Goal: Transaction & Acquisition: Purchase product/service

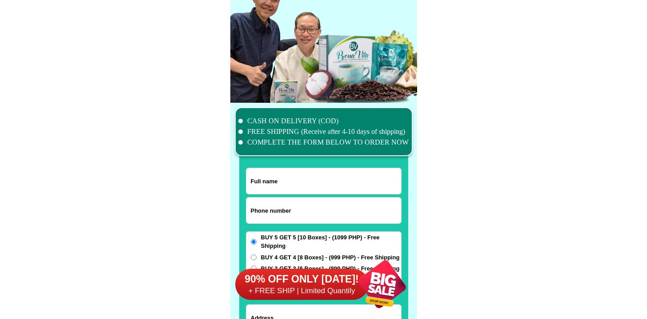
scroll to position [6913, 0]
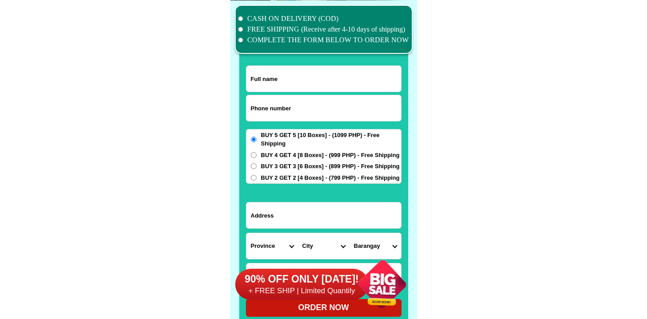
click at [269, 110] on input "Input phone_number" at bounding box center [323, 108] width 155 height 26
paste input "9568721161"
type input "9568721161"
click at [287, 88] on input "Input full_name" at bounding box center [323, 79] width 155 height 26
paste input "Bibian Bulong"
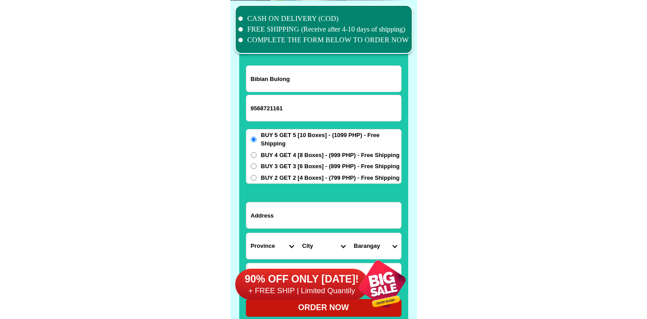
type input "Bibian Bulong"
drag, startPoint x: 269, startPoint y: 202, endPoint x: 270, endPoint y: 214, distance: 12.6
click at [269, 202] on input "Input address" at bounding box center [323, 215] width 155 height 26
click at [270, 215] on input "Input address" at bounding box center [323, 215] width 155 height 26
paste input "Second green gate infront"
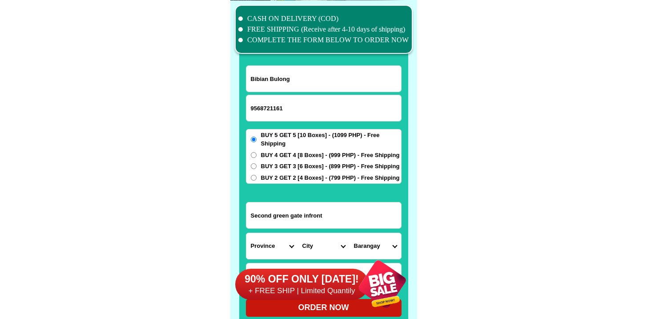
type input "Second green gate infront"
click at [269, 242] on select "Province [GEOGRAPHIC_DATA] [GEOGRAPHIC_DATA] [GEOGRAPHIC_DATA] [GEOGRAPHIC_DATA…" at bounding box center [272, 246] width 52 height 26
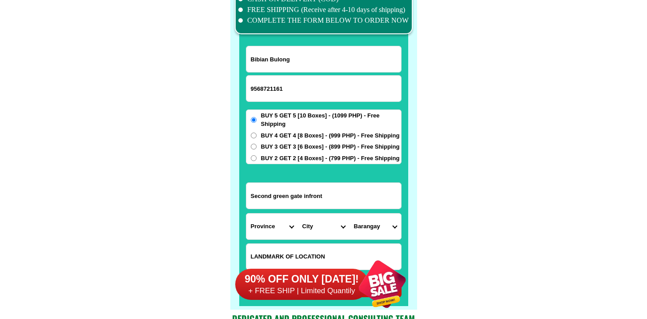
scroll to position [6933, 0]
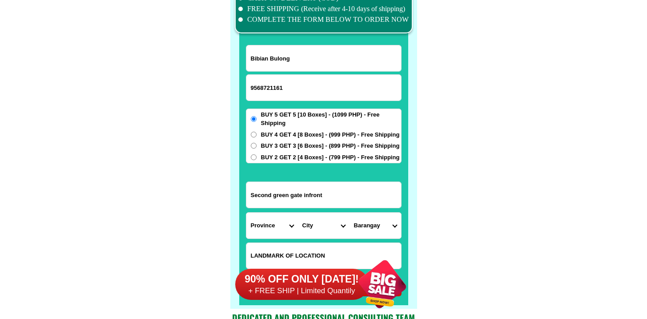
click at [281, 225] on select "Province [GEOGRAPHIC_DATA] [GEOGRAPHIC_DATA] [GEOGRAPHIC_DATA] [GEOGRAPHIC_DATA…" at bounding box center [272, 226] width 52 height 26
select select "63_859"
click at [246, 213] on select "Province [GEOGRAPHIC_DATA] [GEOGRAPHIC_DATA] [GEOGRAPHIC_DATA] [GEOGRAPHIC_DATA…" at bounding box center [272, 226] width 52 height 26
click at [328, 229] on select "City [PERSON_NAME] [PERSON_NAME][GEOGRAPHIC_DATA] [GEOGRAPHIC_DATA] [GEOGRAPHIC…" at bounding box center [324, 226] width 52 height 26
select select "63_8598067"
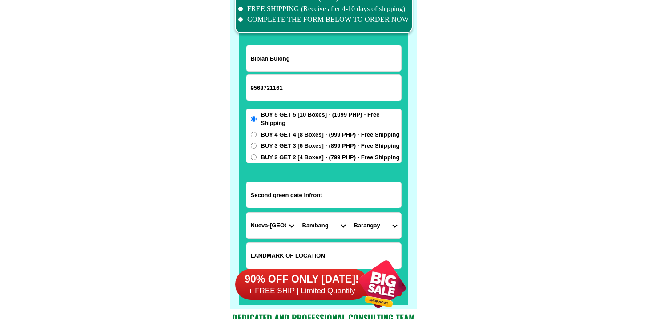
click at [298, 213] on select "City [PERSON_NAME] [PERSON_NAME][GEOGRAPHIC_DATA] [GEOGRAPHIC_DATA] [GEOGRAPHIC…" at bounding box center [324, 226] width 52 height 26
click at [367, 215] on select "Barangay Abian Abinganan [PERSON_NAME] [GEOGRAPHIC_DATA][PERSON_NAME] [GEOGRAPH…" at bounding box center [376, 226] width 52 height 26
click at [369, 230] on select "Barangay Abian Abinganan [PERSON_NAME] [GEOGRAPHIC_DATA][PERSON_NAME] [GEOGRAPH…" at bounding box center [376, 226] width 52 height 26
select select "63_85980674903"
click at [350, 213] on select "Barangay Abian Abinganan [PERSON_NAME] [GEOGRAPHIC_DATA][PERSON_NAME] [GEOGRAPH…" at bounding box center [376, 226] width 52 height 26
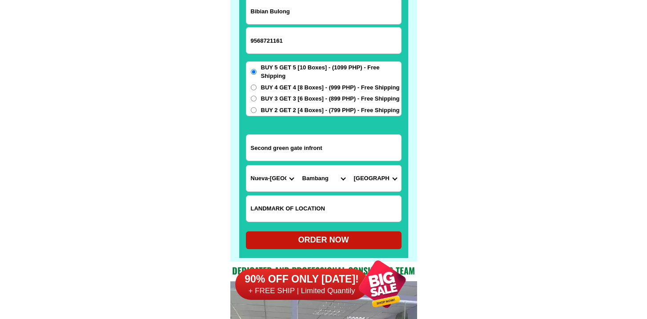
scroll to position [6981, 0]
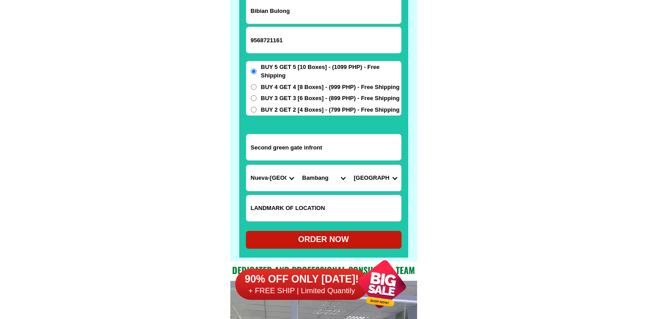
click at [315, 234] on div "ORDER NOW" at bounding box center [324, 239] width 156 height 12
radio input "true"
click at [252, 43] on input "9568721161" at bounding box center [323, 40] width 155 height 26
type input "09568721161"
click at [319, 248] on div "ORDER NOW" at bounding box center [324, 240] width 156 height 18
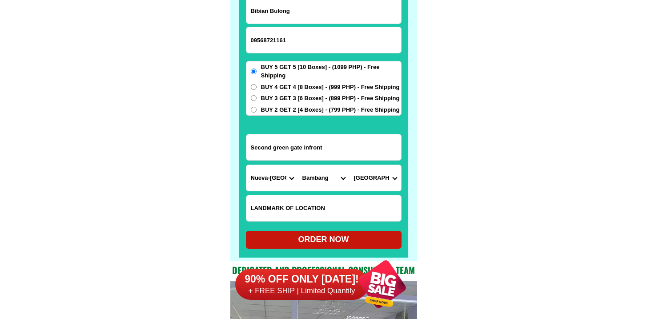
radio input "true"
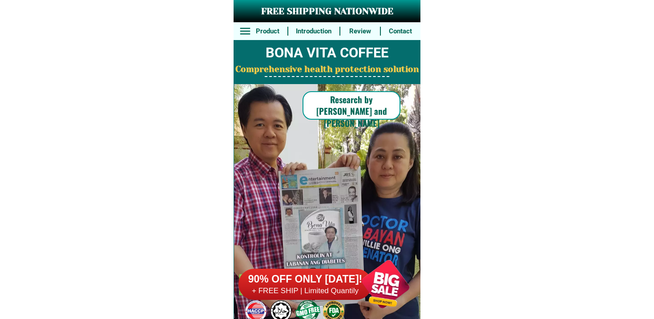
click at [294, 287] on h6 "+ FREE SHIP | Limited Quantily" at bounding box center [304, 291] width 133 height 10
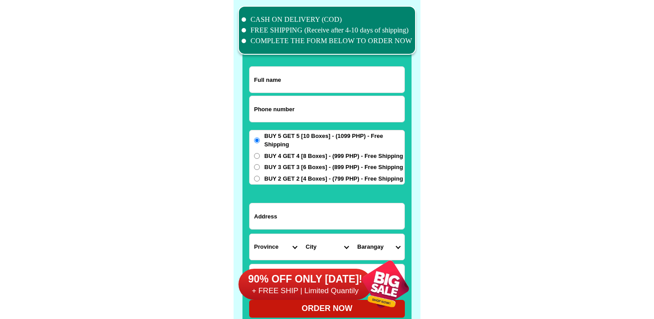
scroll to position [6913, 0]
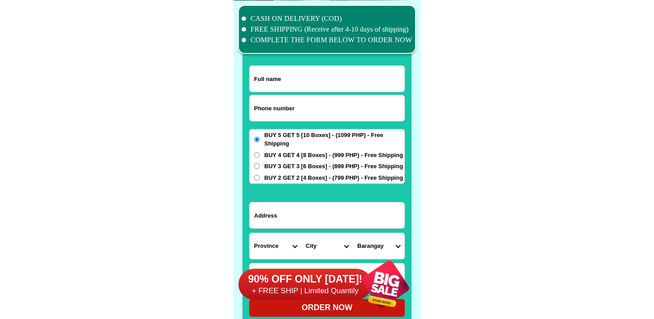
click at [273, 109] on input "Input phone_number" at bounding box center [326, 108] width 155 height 26
paste input "9517876763"
type input "09517876763"
click at [279, 68] on input "Input full_name" at bounding box center [326, 79] width 155 height 26
paste input "Ester Arabe"
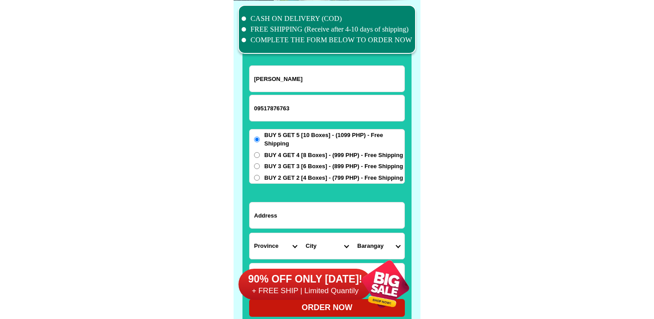
type input "Ester Arabe"
click at [275, 212] on input "Input address" at bounding box center [326, 215] width 155 height 26
paste input "#17 PINAGBUKLOD CAMARIN D BRGY 178"
type input "#17 PINAGBUKLOD CAMARIN D BRGY 178"
click at [276, 156] on span "BUY 4 GET 4 [8 Boxes] - (999 PHP) - Free Shipping" at bounding box center [333, 155] width 139 height 9
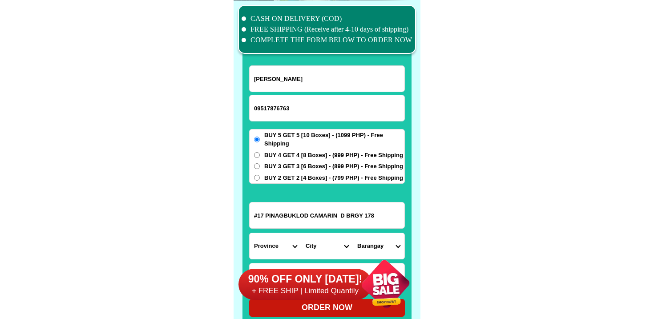
click at [260, 156] on input "BUY 4 GET 4 [8 Boxes] - (999 PHP) - Free Shipping" at bounding box center [257, 155] width 6 height 6
radio input "true"
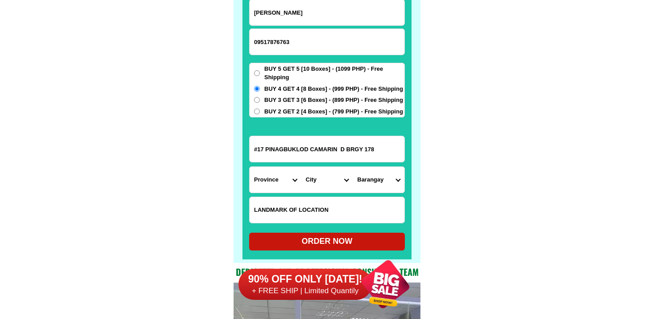
scroll to position [6990, 0]
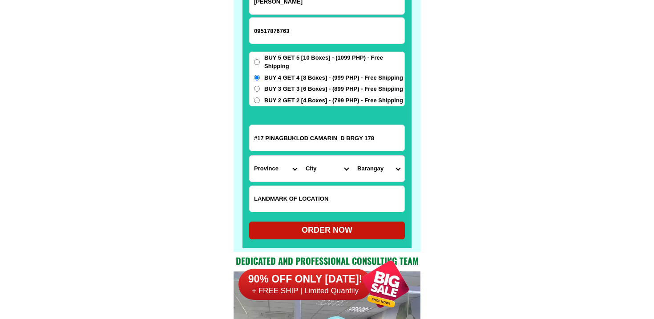
click at [282, 192] on input "Input LANDMARKOFLOCATION" at bounding box center [326, 199] width 155 height 26
paste input "North Caloocan City."
type input "North Caloocan City."
click at [253, 167] on select "Province [GEOGRAPHIC_DATA] [GEOGRAPHIC_DATA] [GEOGRAPHIC_DATA] [GEOGRAPHIC_DATA…" at bounding box center [275, 169] width 52 height 26
select select "63_219"
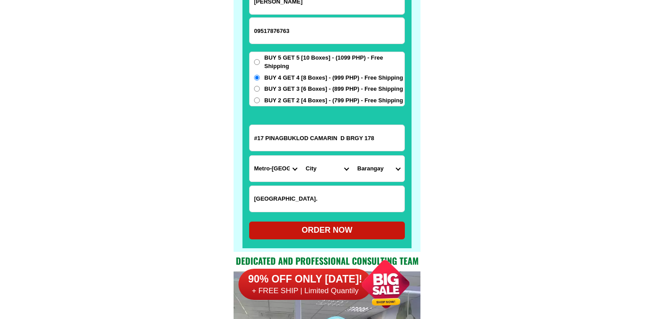
click at [249, 156] on select "Province [GEOGRAPHIC_DATA] [GEOGRAPHIC_DATA] [GEOGRAPHIC_DATA] [GEOGRAPHIC_DATA…" at bounding box center [275, 169] width 52 height 26
click at [320, 164] on select "City Binondo CALOOCAN Ermita Intramuros Las-pinas Makati Malabon-city Malate Ma…" at bounding box center [327, 169] width 52 height 26
select select "63_2199773"
click at [301, 156] on select "City Binondo CALOOCAN Ermita Intramuros Las-pinas Makati Malabon-city Malate Ma…" at bounding box center [327, 169] width 52 height 26
click at [372, 167] on select "Barangay Barangay 1 Barangay 10 Barangay 100 Barangay 101 Barangay 102 Barangay…" at bounding box center [379, 169] width 52 height 26
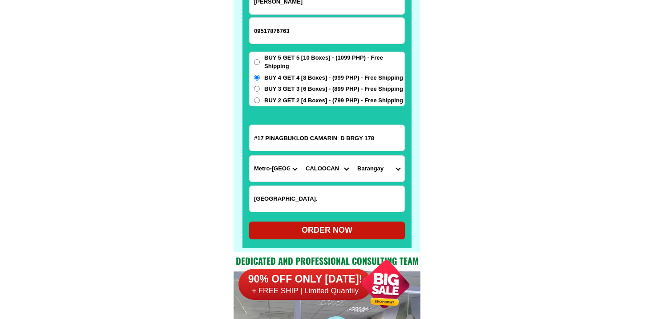
select select "63_21997731890"
click at [353, 156] on select "Barangay Barangay 1 Barangay 10 Barangay 100 Barangay 101 Barangay 102 Barangay…" at bounding box center [379, 169] width 52 height 26
click at [337, 233] on div "ORDER NOW" at bounding box center [327, 230] width 156 height 12
type input "North Caloocan City."
radio input "true"
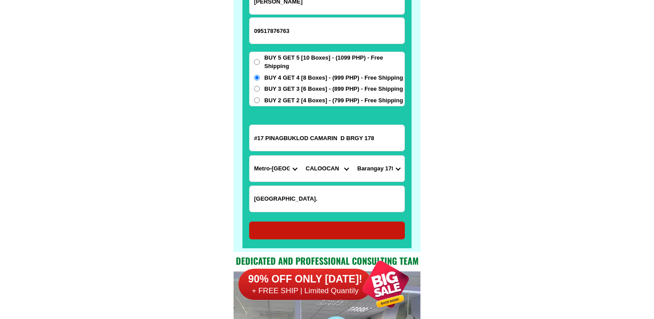
radio input "true"
